Goal: Task Accomplishment & Management: Complete application form

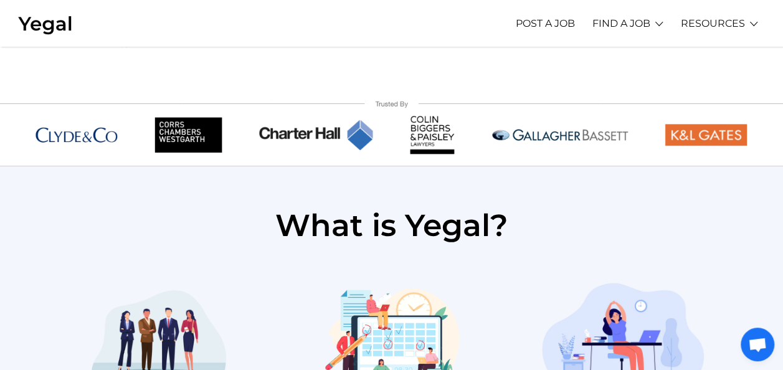
scroll to position [410, 0]
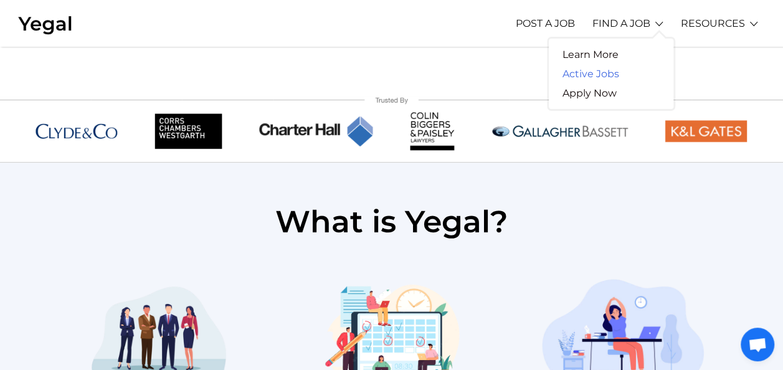
click at [601, 72] on link "Active Jobs" at bounding box center [591, 73] width 84 height 19
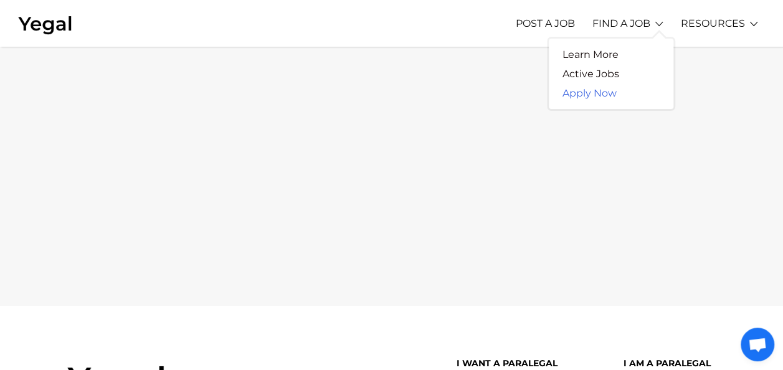
click at [593, 91] on link "Apply Now" at bounding box center [590, 93] width 82 height 19
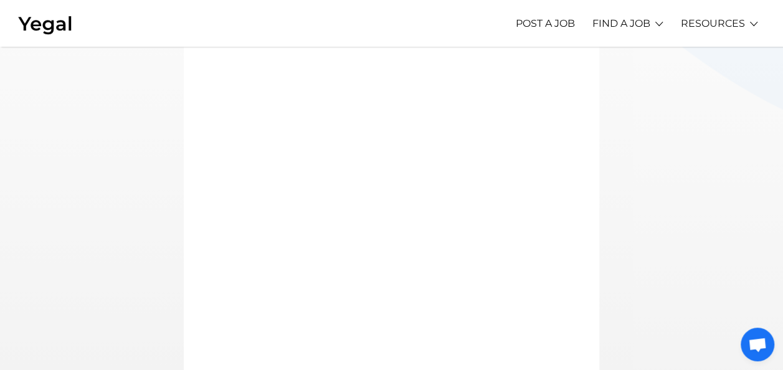
scroll to position [267, 0]
click at [558, 312] on div at bounding box center [391, 107] width 358 height 564
click at [603, 54] on link "Learn More" at bounding box center [591, 54] width 84 height 19
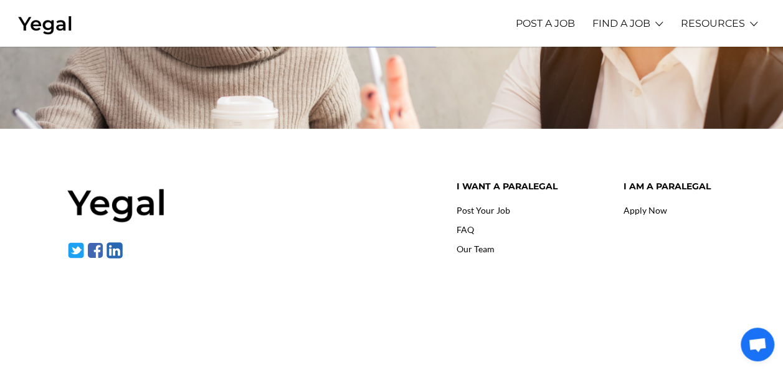
scroll to position [1962, 0]
